Goal: Task Accomplishment & Management: Manage account settings

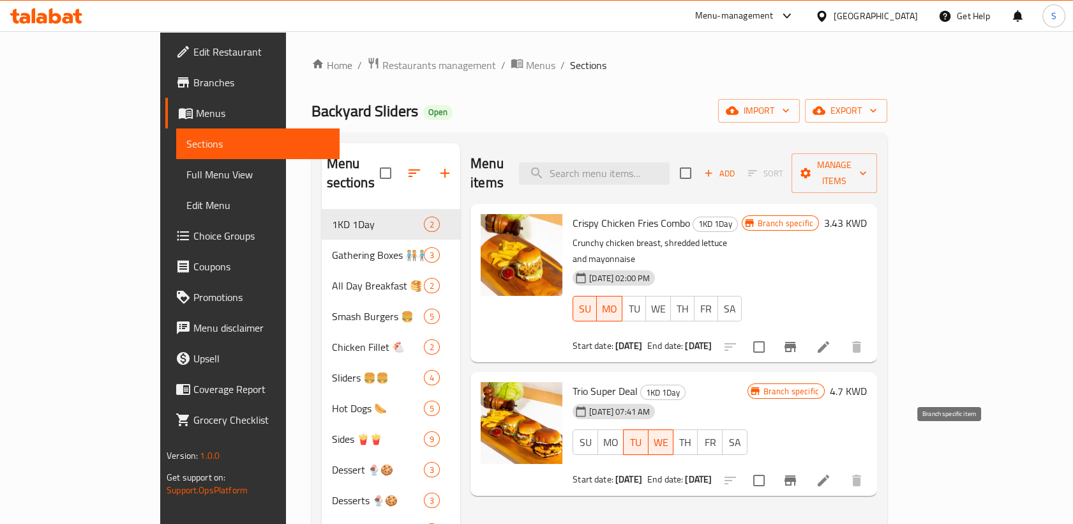
click at [796, 475] on icon "Branch-specific-item" at bounding box center [790, 480] width 11 height 10
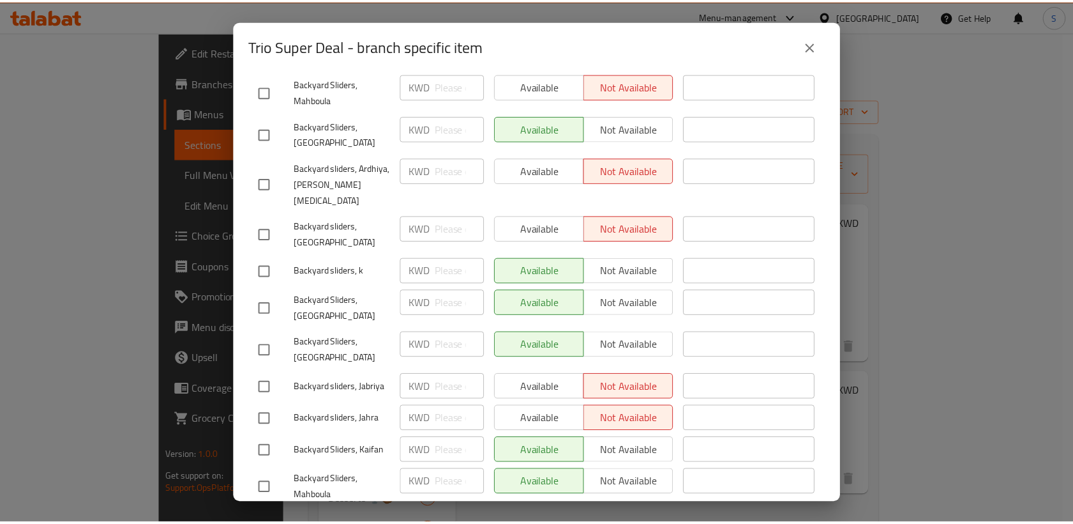
scroll to position [71, 0]
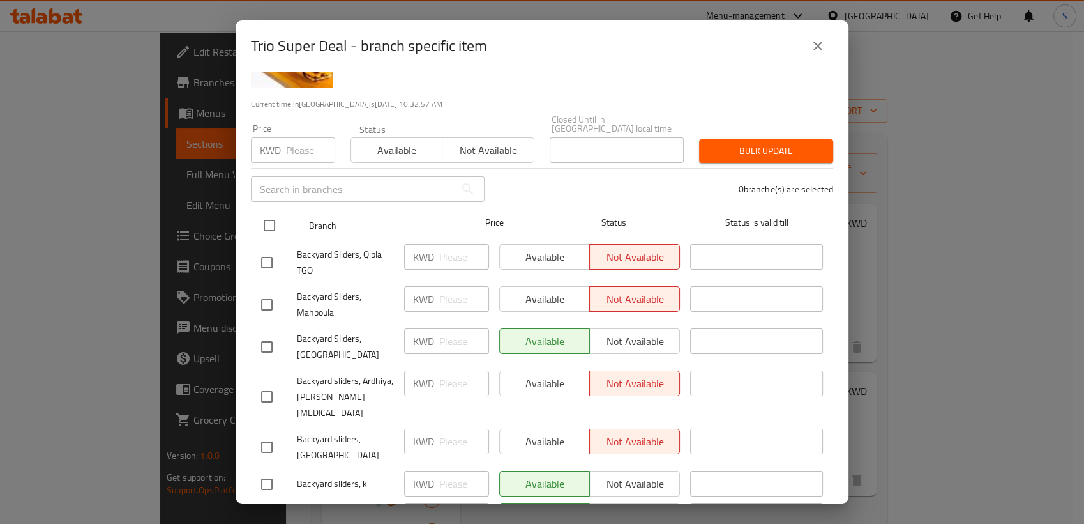
click at [269, 212] on input "checkbox" at bounding box center [269, 225] width 27 height 27
checkbox input "true"
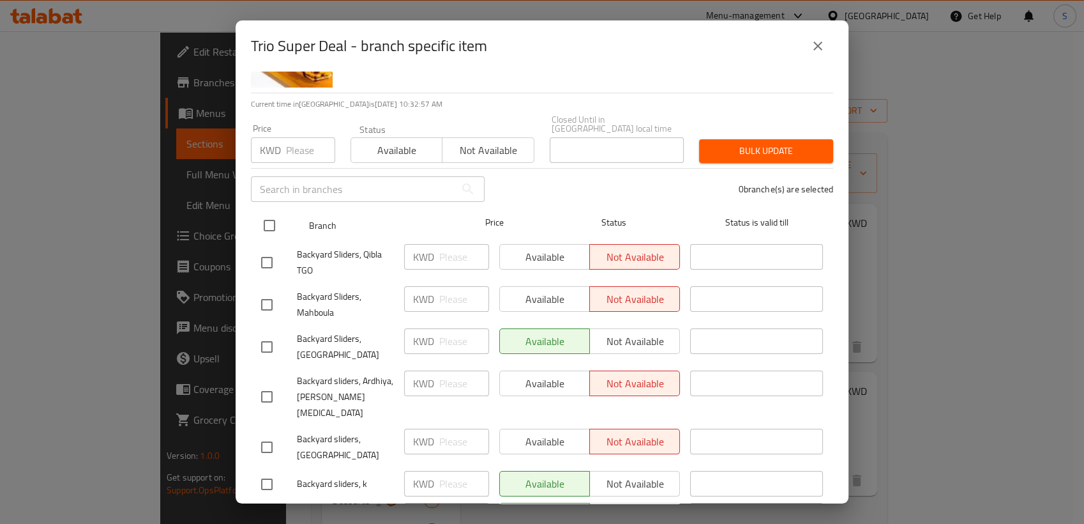
checkbox input "true"
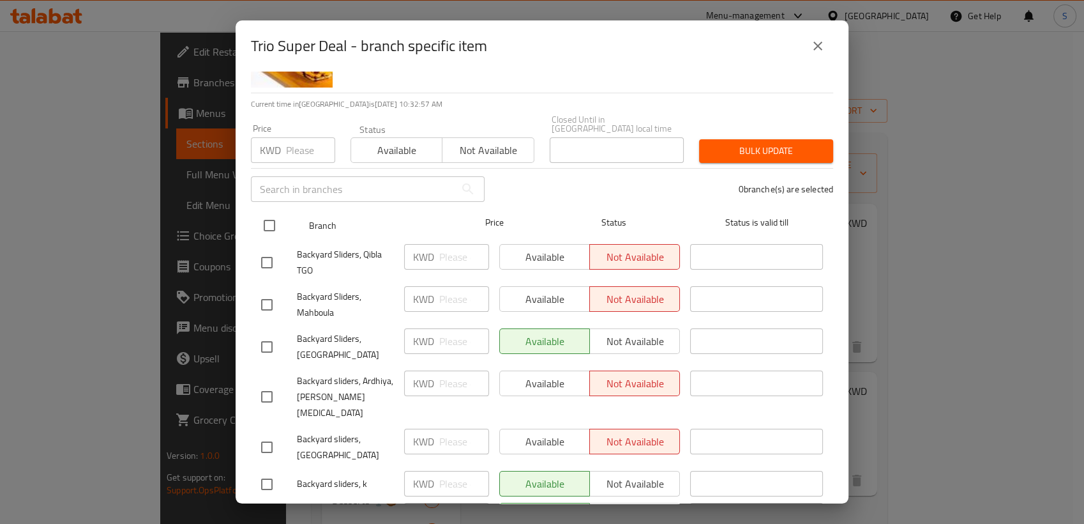
checkbox input "true"
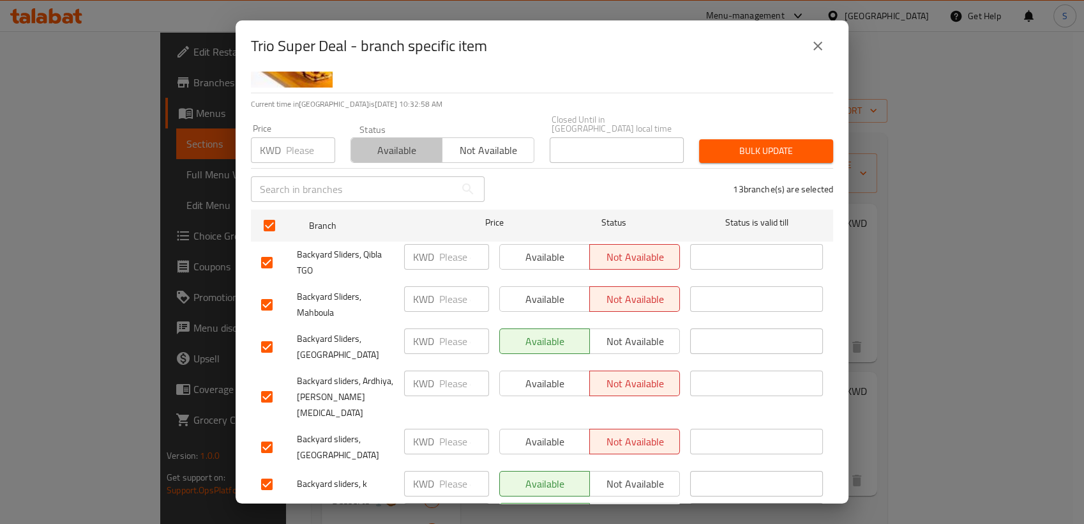
click at [388, 141] on span "Available" at bounding box center [396, 150] width 81 height 19
click at [778, 143] on span "Bulk update" at bounding box center [766, 151] width 114 height 16
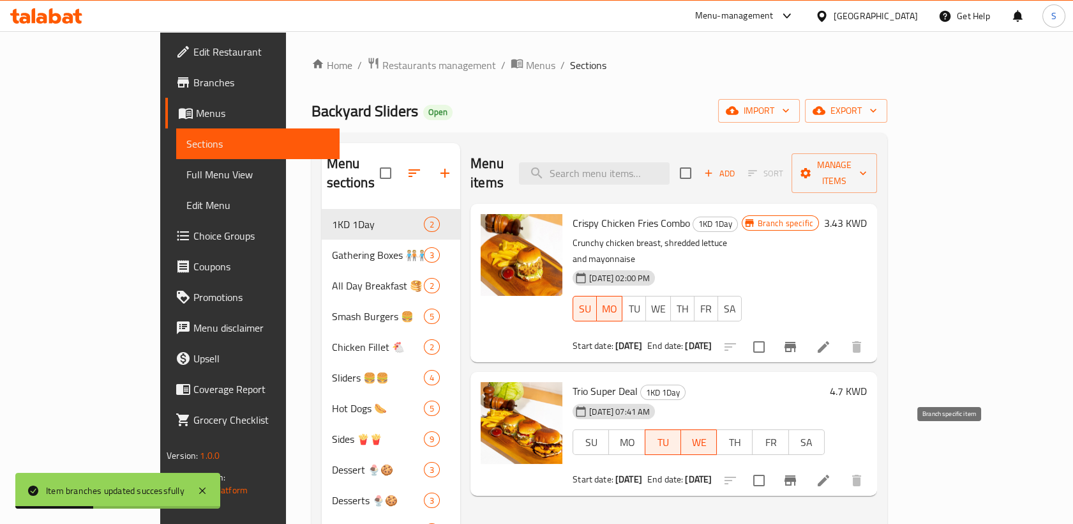
click at [798, 473] on icon "Branch-specific-item" at bounding box center [790, 480] width 15 height 15
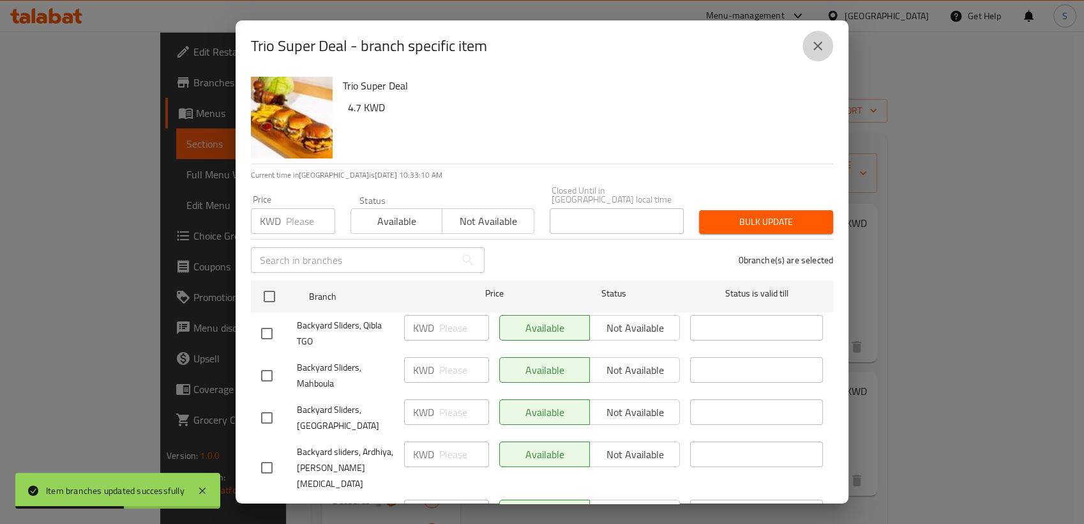
click at [812, 57] on button "close" at bounding box center [818, 46] width 31 height 31
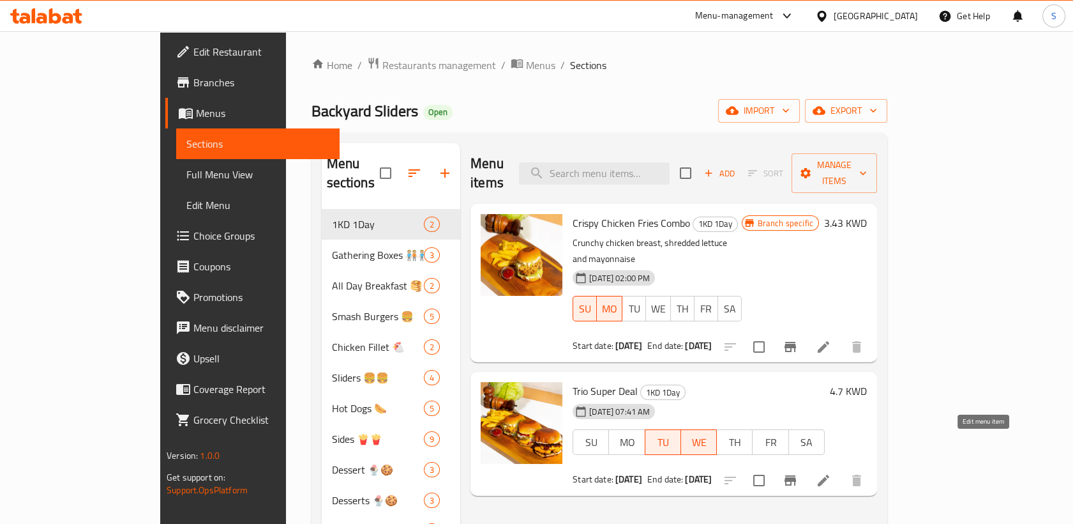
click at [831, 473] on icon at bounding box center [823, 480] width 15 height 15
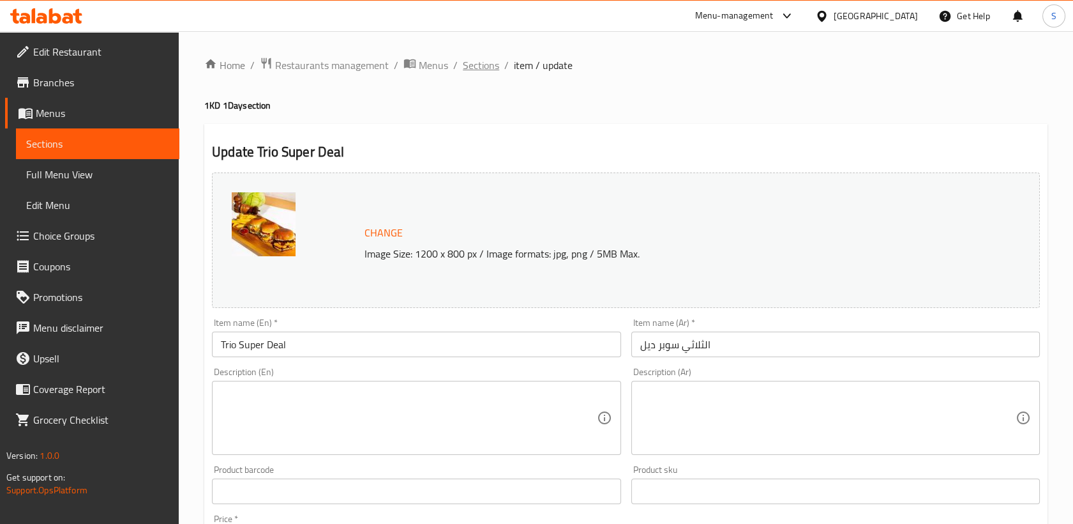
click at [470, 67] on span "Sections" at bounding box center [481, 64] width 36 height 15
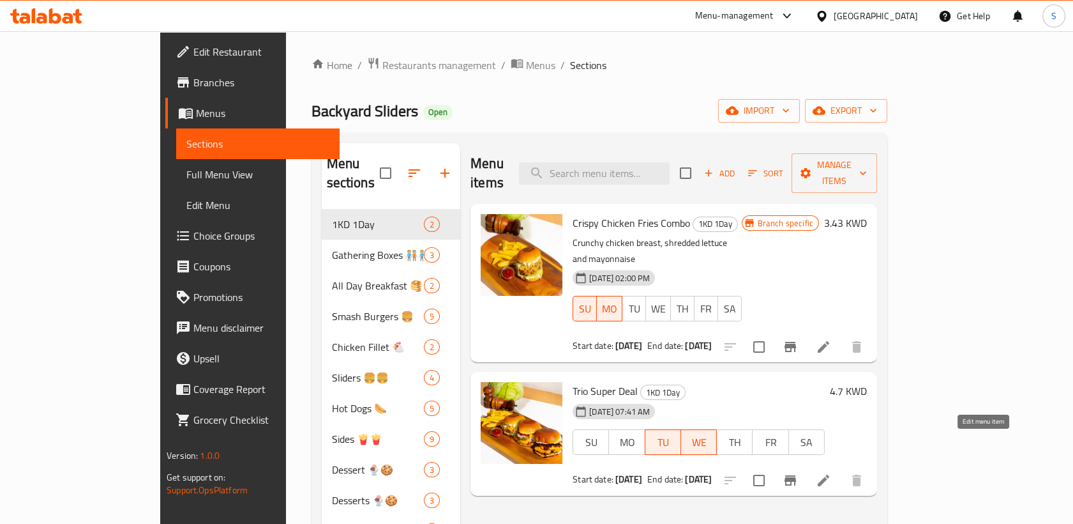
click at [831, 473] on icon at bounding box center [823, 480] width 15 height 15
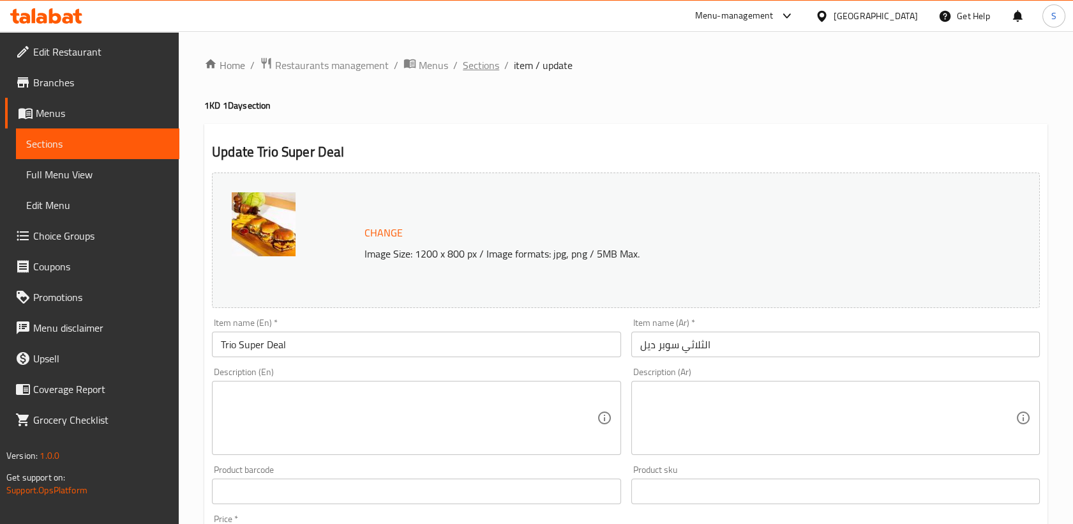
click at [478, 62] on span "Sections" at bounding box center [481, 64] width 36 height 15
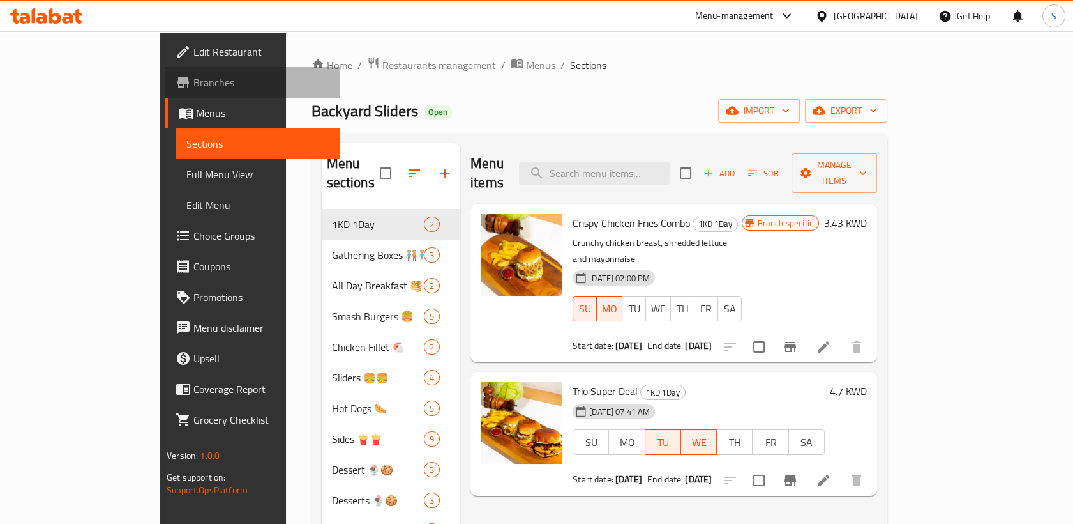
click at [193, 87] on span "Branches" at bounding box center [261, 82] width 136 height 15
